Goal: Check status: Check status

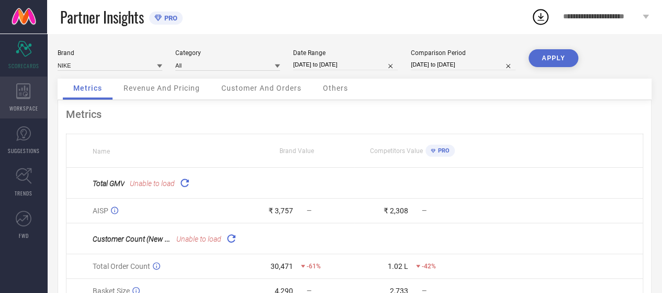
click at [26, 110] on span "WORKSPACE" at bounding box center [23, 108] width 29 height 8
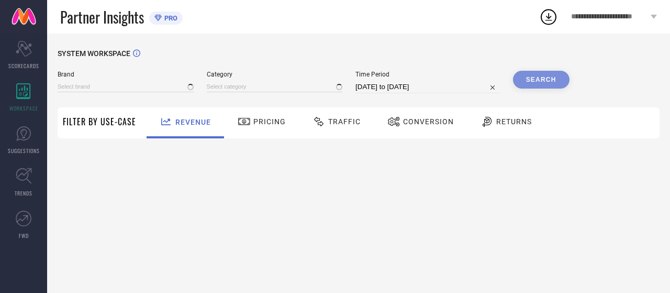
type input "NIKE"
type input "All"
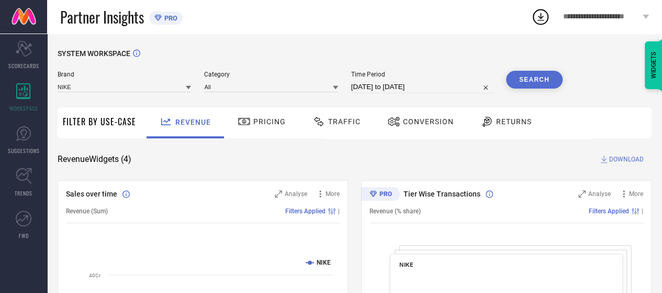
click at [346, 124] on span "Traffic" at bounding box center [344, 121] width 32 height 8
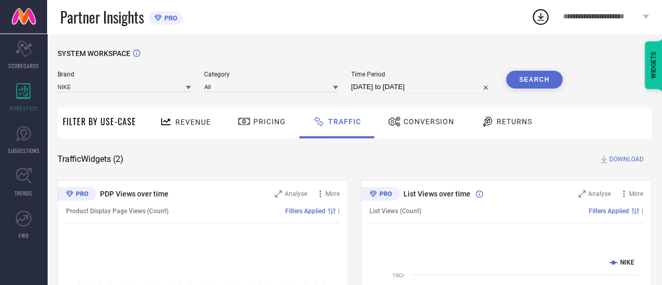
select select "8"
select select "2025"
select select "9"
select select "2025"
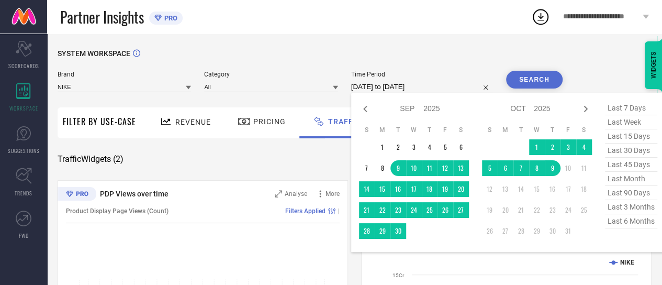
click at [391, 88] on input "[DATE] to [DATE]" at bounding box center [422, 87] width 142 height 13
click at [462, 213] on td "27" at bounding box center [461, 210] width 16 height 16
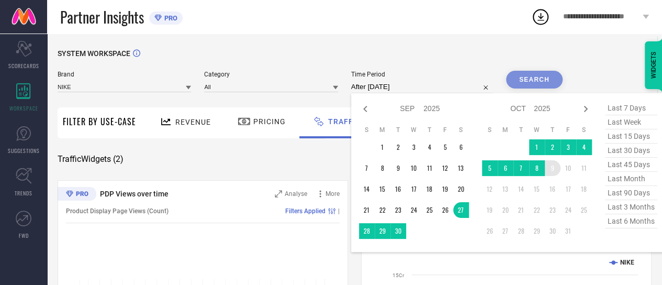
type input "[DATE] to [DATE]"
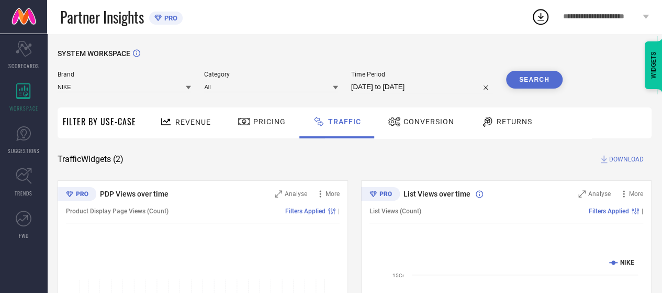
click at [522, 81] on button "Search" at bounding box center [534, 80] width 57 height 18
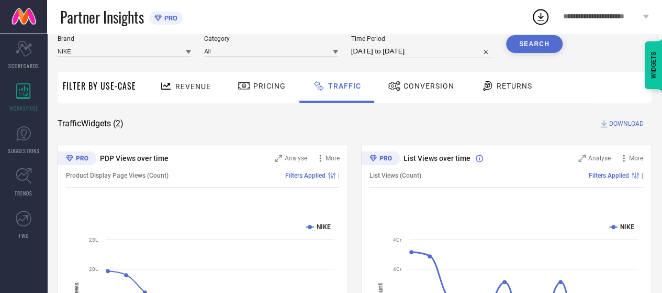
scroll to position [30, 0]
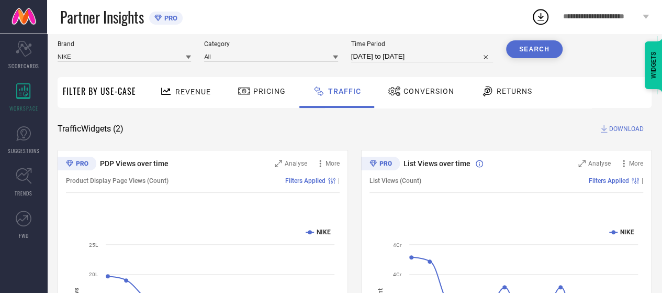
select select "8"
select select "2025"
select select "9"
select select "2025"
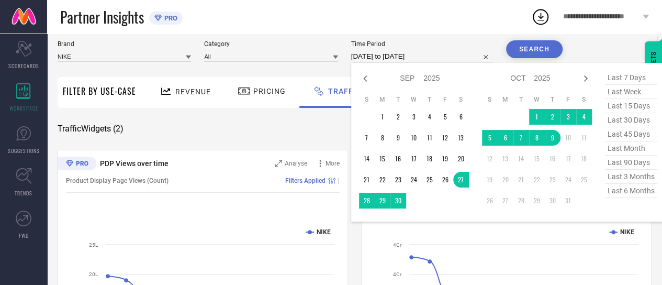
click at [408, 53] on input "[DATE] to [DATE]" at bounding box center [422, 56] width 142 height 13
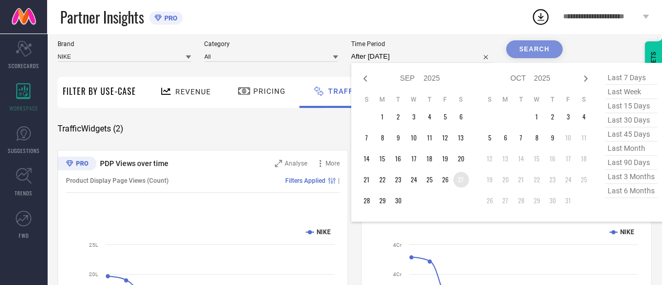
click at [463, 184] on td "27" at bounding box center [461, 180] width 16 height 16
type input "[DATE] to [DATE]"
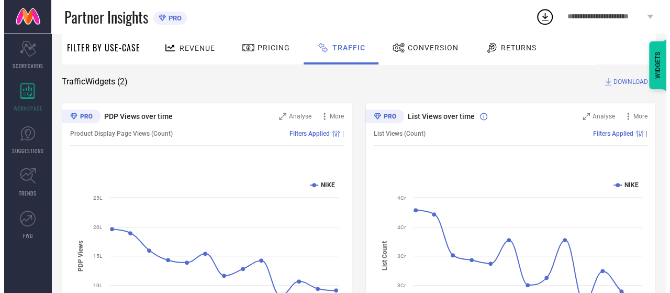
scroll to position [0, 0]
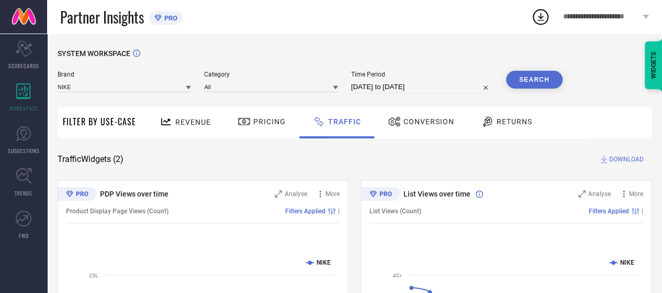
click at [534, 84] on button "Search" at bounding box center [534, 80] width 57 height 18
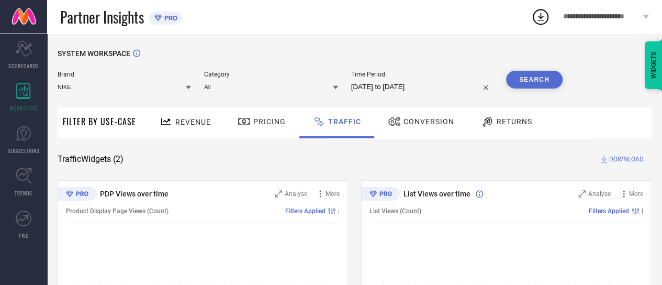
select select "8"
select select "2025"
select select "9"
select select "2025"
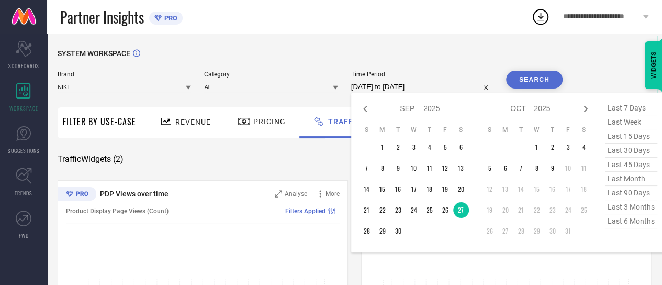
click at [438, 90] on input "[DATE] to [DATE]" at bounding box center [422, 87] width 142 height 13
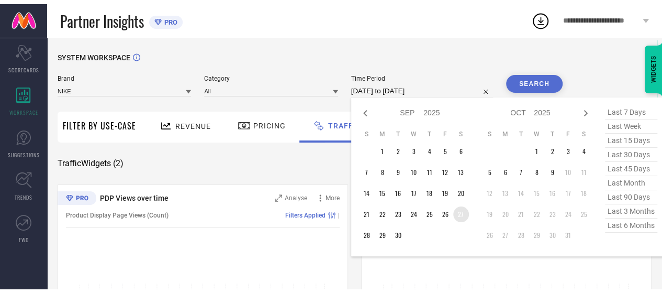
scroll to position [4, 0]
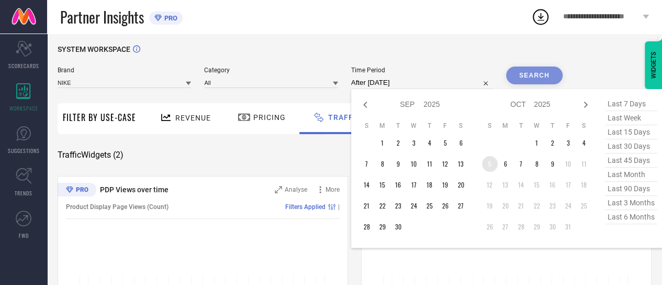
click at [491, 165] on td "5" at bounding box center [490, 164] width 16 height 16
type input "[DATE] to [DATE]"
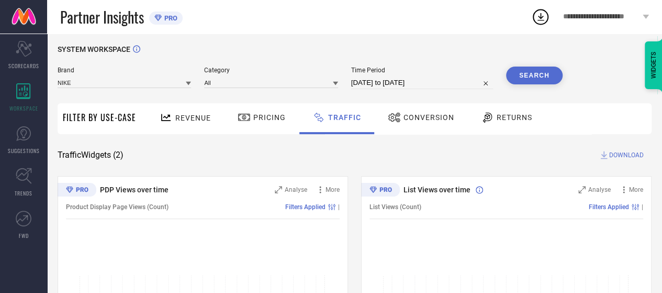
click at [526, 71] on button "Search" at bounding box center [534, 75] width 57 height 18
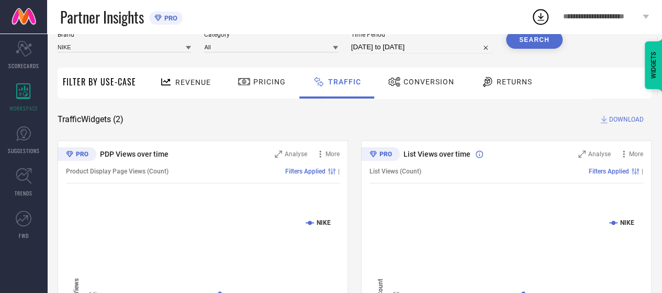
scroll to position [0, 0]
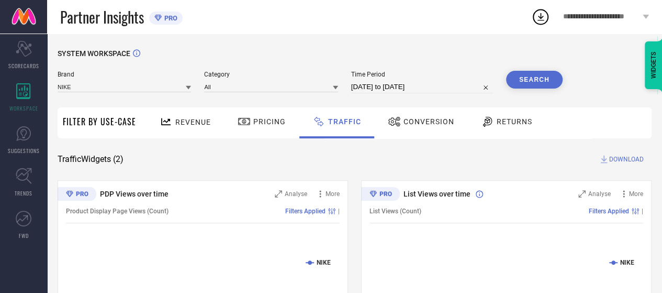
select select "9"
select select "2025"
select select "10"
select select "2025"
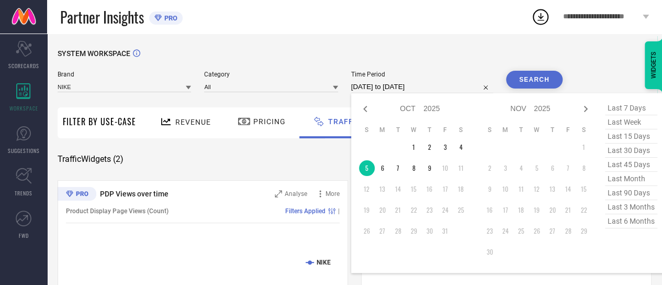
click at [423, 87] on input "[DATE] to [DATE]" at bounding box center [422, 87] width 142 height 13
click at [382, 168] on td "6" at bounding box center [383, 168] width 16 height 16
type input "[DATE] to [DATE]"
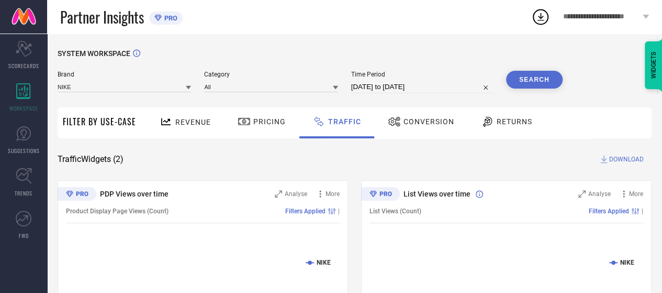
click at [542, 79] on button "Search" at bounding box center [534, 80] width 57 height 18
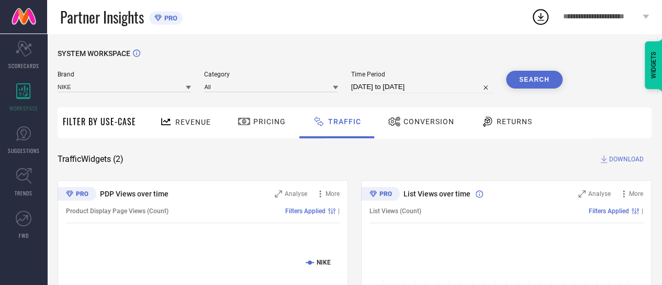
select select "9"
select select "2025"
select select "10"
select select "2025"
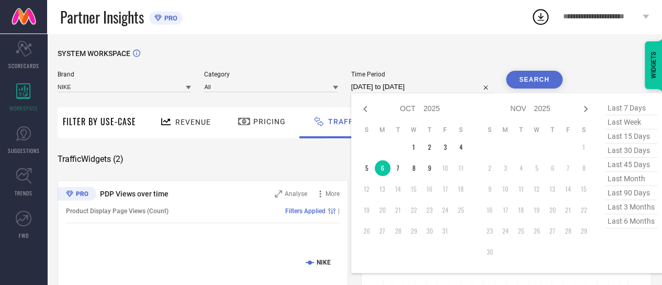
click at [423, 85] on input "[DATE] to [DATE]" at bounding box center [422, 87] width 142 height 13
click at [397, 169] on td "7" at bounding box center [399, 168] width 16 height 16
type input "[DATE] to [DATE]"
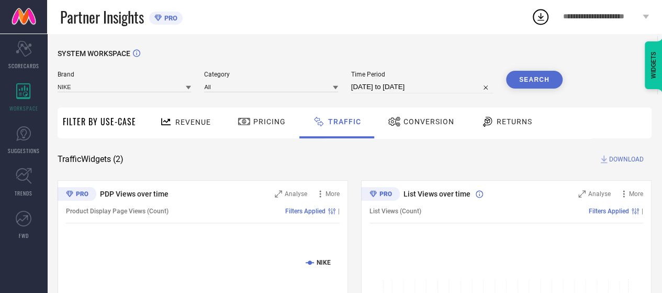
click at [526, 79] on button "Search" at bounding box center [534, 80] width 57 height 18
select select "9"
select select "2025"
select select "10"
select select "2025"
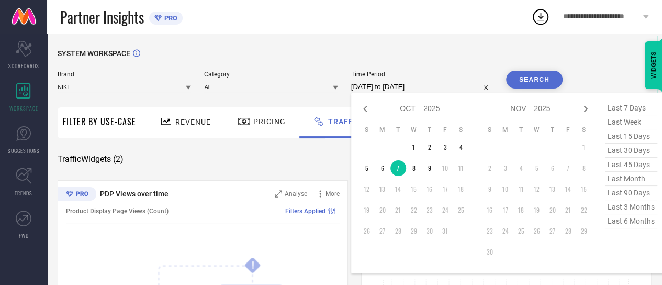
click at [430, 88] on input "[DATE] to [DATE]" at bounding box center [422, 87] width 142 height 13
click at [414, 167] on td "8" at bounding box center [414, 168] width 16 height 16
type input "[DATE] to [DATE]"
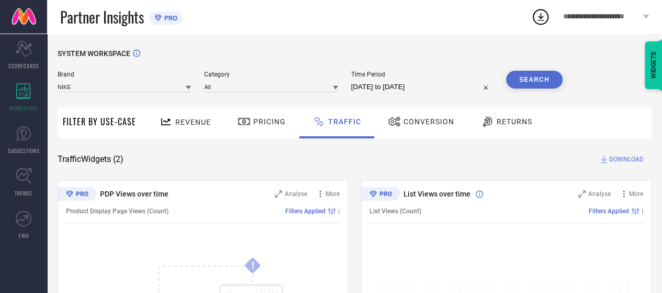
click at [519, 80] on button "Search" at bounding box center [534, 80] width 57 height 18
select select "9"
select select "2025"
select select "10"
select select "2025"
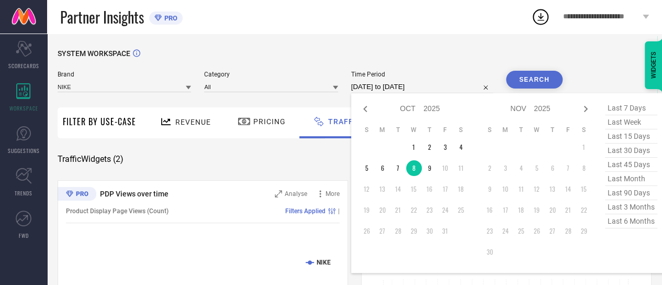
click at [420, 86] on input "[DATE] to [DATE]" at bounding box center [422, 87] width 142 height 13
click at [434, 170] on td "9" at bounding box center [430, 168] width 16 height 16
type input "[DATE] to [DATE]"
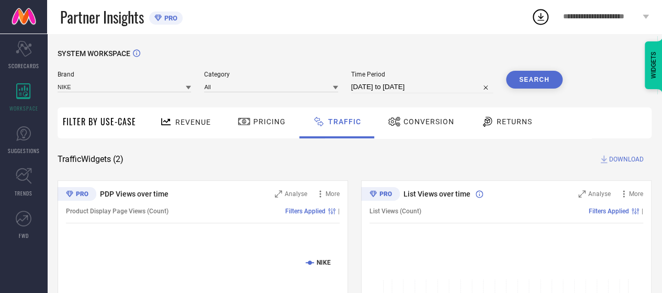
click at [526, 80] on button "Search" at bounding box center [534, 80] width 57 height 18
select select "9"
select select "2025"
select select "10"
select select "2025"
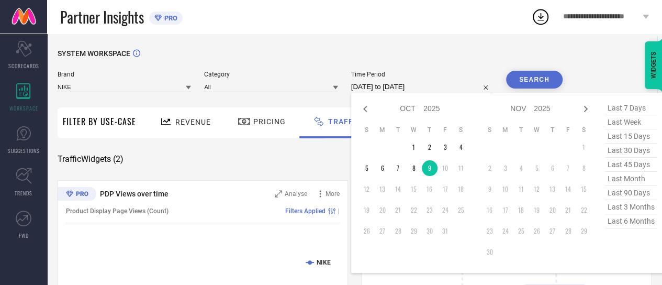
click at [419, 87] on input "[DATE] to [DATE]" at bounding box center [422, 87] width 142 height 13
click at [413, 151] on td "1" at bounding box center [414, 147] width 16 height 16
type input "[DATE] to [DATE]"
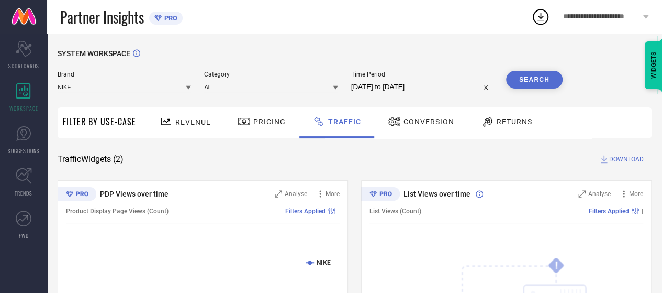
click at [524, 79] on button "Search" at bounding box center [534, 80] width 57 height 18
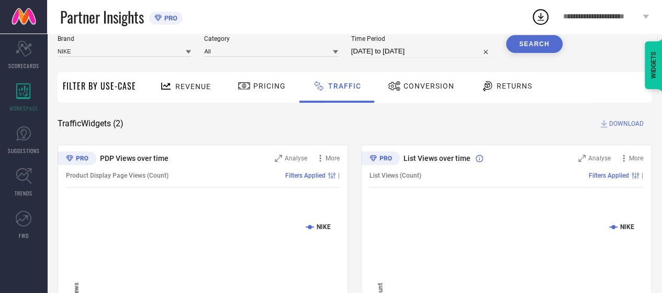
scroll to position [33, 0]
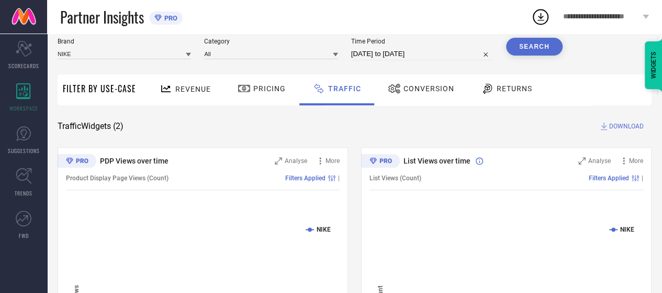
select select "9"
select select "2025"
select select "10"
select select "2025"
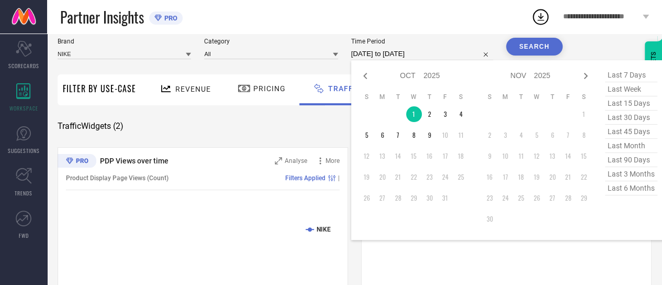
click at [423, 58] on input "[DATE] to [DATE]" at bounding box center [422, 54] width 142 height 13
click at [427, 116] on td "2" at bounding box center [430, 114] width 16 height 16
type input "[DATE] to [DATE]"
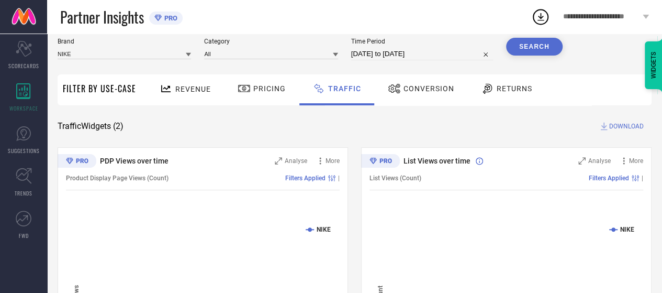
click at [521, 51] on button "Search" at bounding box center [534, 47] width 57 height 18
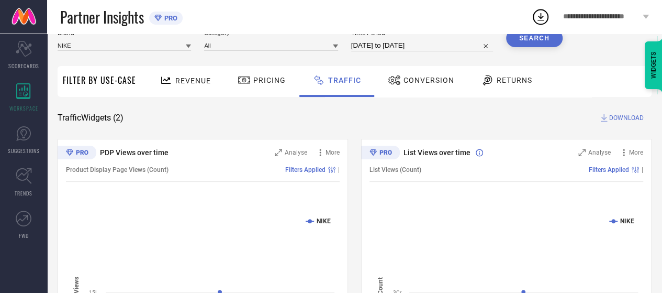
scroll to position [0, 0]
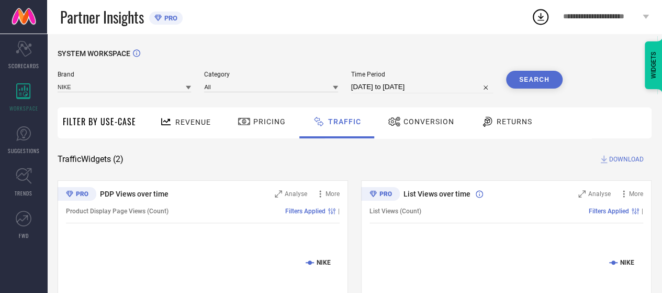
click at [414, 80] on div "Time Period [DATE] to [DATE]" at bounding box center [422, 82] width 142 height 23
select select "9"
select select "2025"
select select "10"
select select "2025"
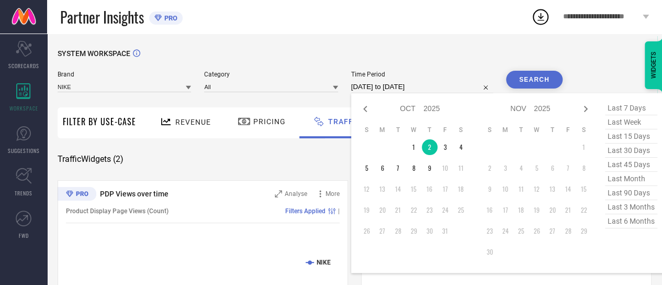
click at [414, 92] on input "[DATE] to [DATE]" at bounding box center [422, 87] width 142 height 13
click at [446, 147] on td "3" at bounding box center [446, 147] width 16 height 16
type input "[DATE] to [DATE]"
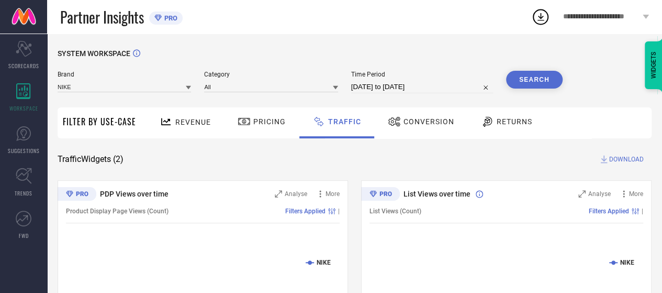
click at [531, 80] on button "Search" at bounding box center [534, 80] width 57 height 18
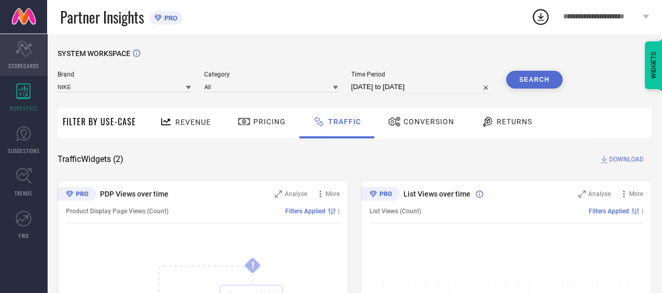
click at [18, 53] on icon "Scorecard" at bounding box center [24, 49] width 16 height 16
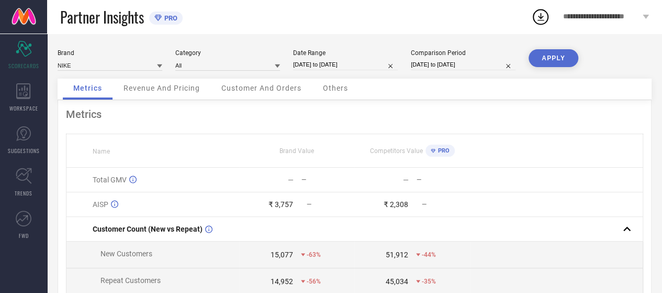
select select "8"
select select "2025"
select select "9"
select select "2025"
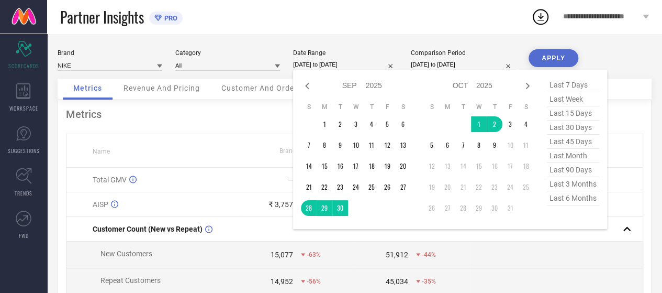
click at [329, 60] on input "[DATE] to [DATE]" at bounding box center [345, 64] width 105 height 11
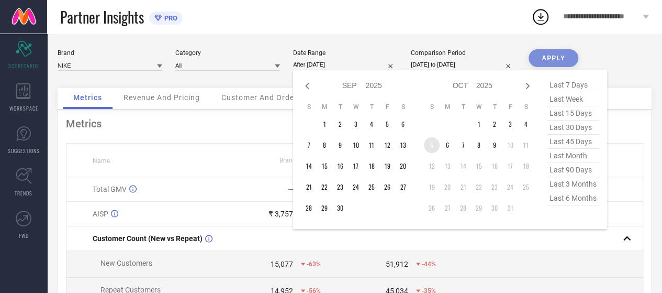
click at [436, 148] on td "5" at bounding box center [432, 145] width 16 height 16
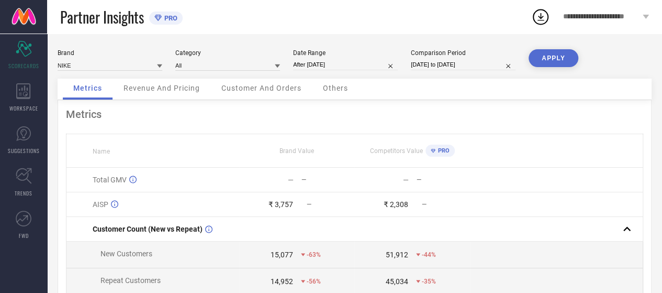
type input "[DATE] to [DATE]"
select select "8"
select select "2025"
select select "9"
select select "2025"
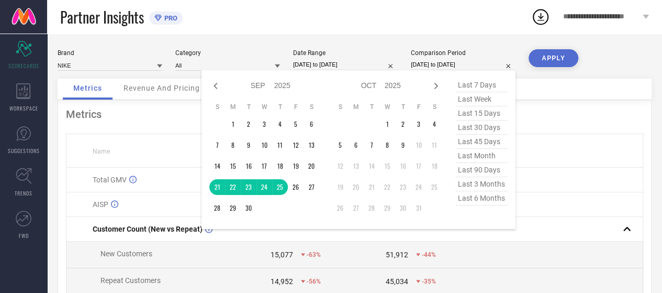
click at [438, 63] on input "[DATE] to [DATE]" at bounding box center [463, 64] width 105 height 11
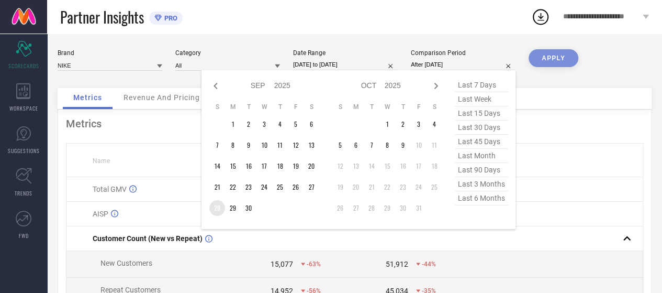
click at [216, 209] on td "28" at bounding box center [217, 208] width 16 height 16
type input "[DATE] to [DATE]"
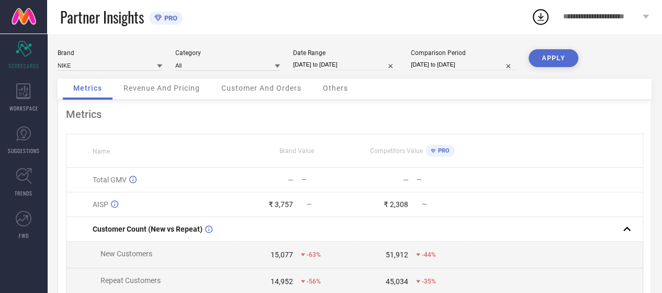
click at [549, 64] on button "APPLY" at bounding box center [554, 58] width 50 height 18
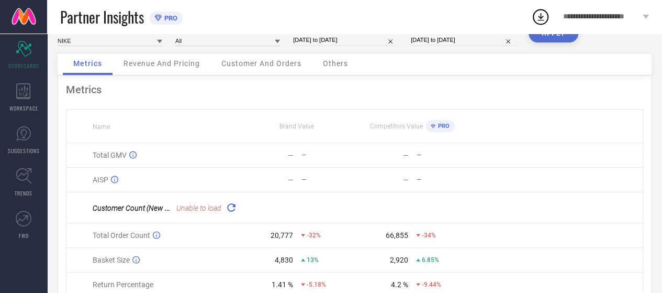
scroll to position [26, 0]
click at [230, 209] on icon at bounding box center [231, 206] width 12 height 12
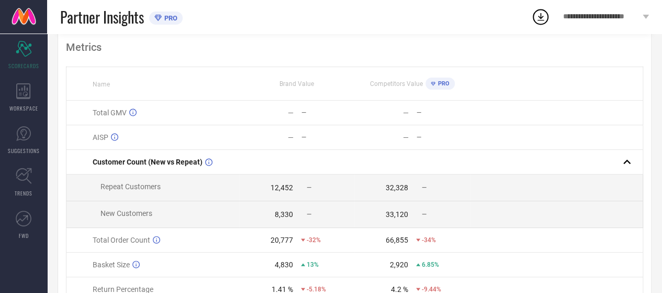
scroll to position [68, 0]
